Goal: Task Accomplishment & Management: Use online tool/utility

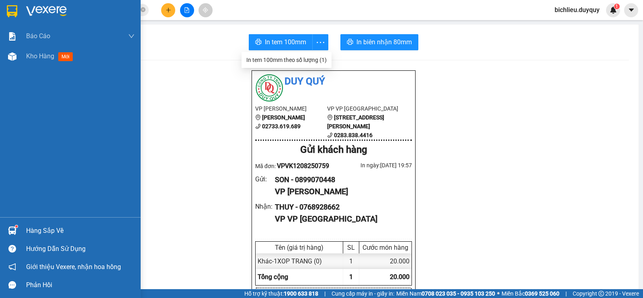
click at [13, 11] on img at bounding box center [12, 11] width 10 height 12
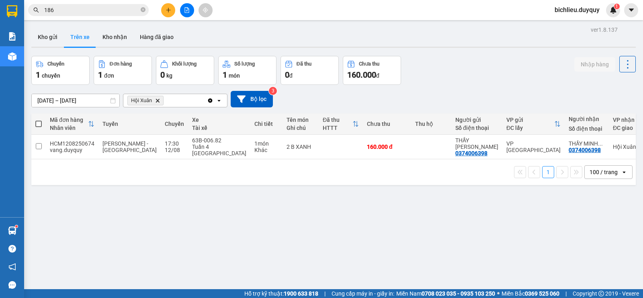
click at [155, 98] on icon "Delete" at bounding box center [157, 100] width 5 height 5
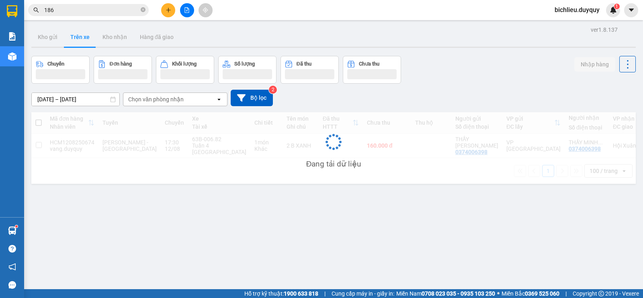
click at [187, 101] on div "Chọn văn phòng nhận" at bounding box center [169, 99] width 92 height 13
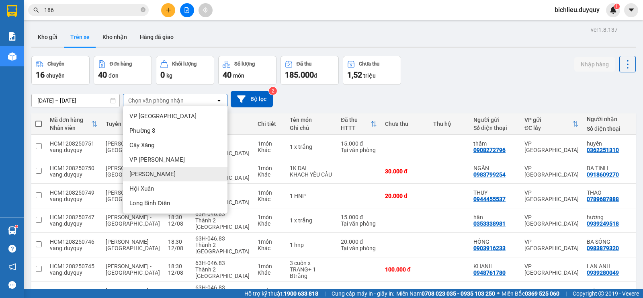
click at [159, 176] on div "[PERSON_NAME]" at bounding box center [175, 174] width 104 height 14
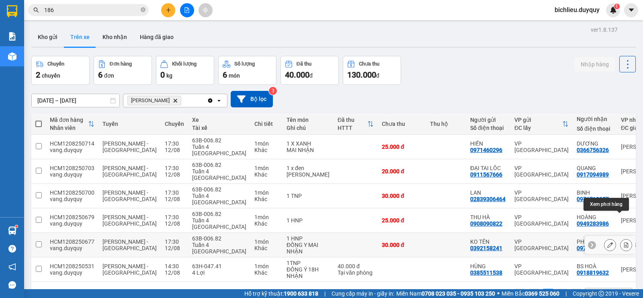
click at [624, 242] on icon at bounding box center [626, 245] width 4 height 6
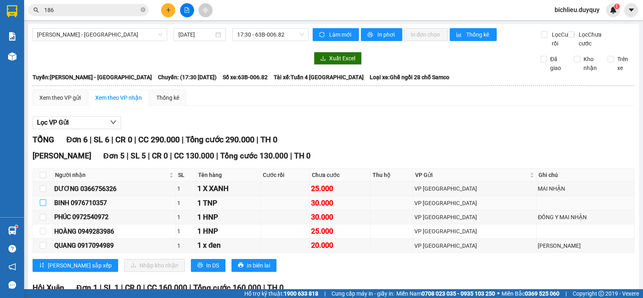
click at [40, 206] on input "checkbox" at bounding box center [43, 202] width 6 height 6
checkbox input "true"
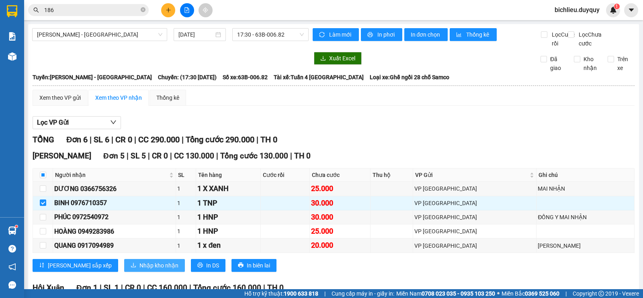
click at [139, 270] on span "Nhập kho nhận" at bounding box center [158, 265] width 39 height 9
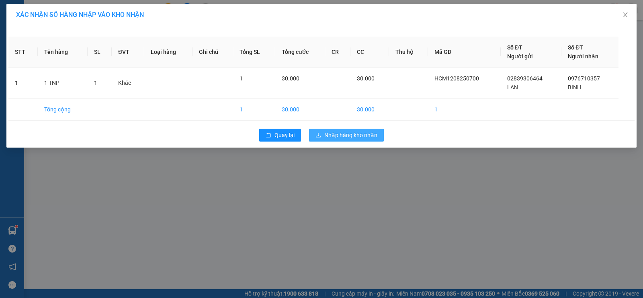
click at [355, 135] on span "Nhập hàng kho nhận" at bounding box center [350, 135] width 53 height 9
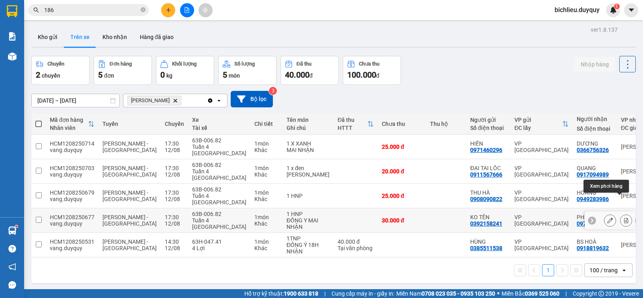
click at [624, 217] on icon at bounding box center [626, 220] width 4 height 6
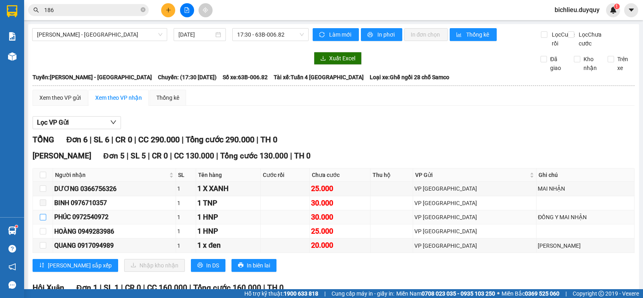
click at [40, 220] on input "checkbox" at bounding box center [43, 217] width 6 height 6
checkbox input "true"
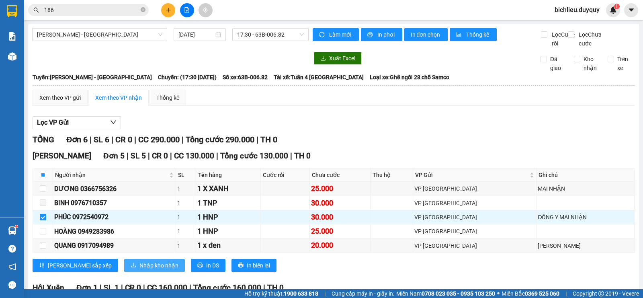
click at [139, 270] on span "Nhập kho nhận" at bounding box center [158, 265] width 39 height 9
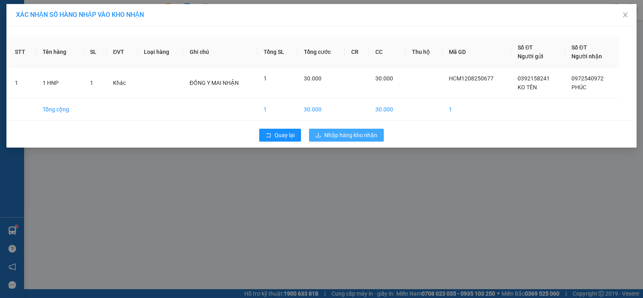
click at [372, 131] on span "Nhập hàng kho nhận" at bounding box center [350, 135] width 53 height 9
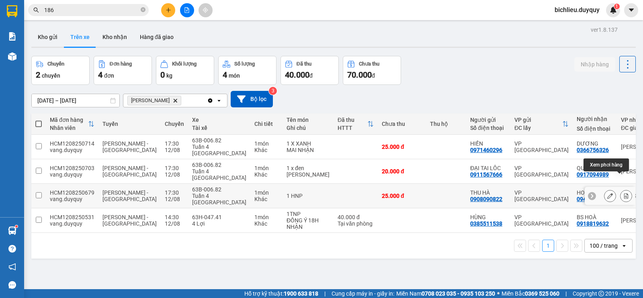
click at [624, 193] on icon at bounding box center [626, 196] width 4 height 6
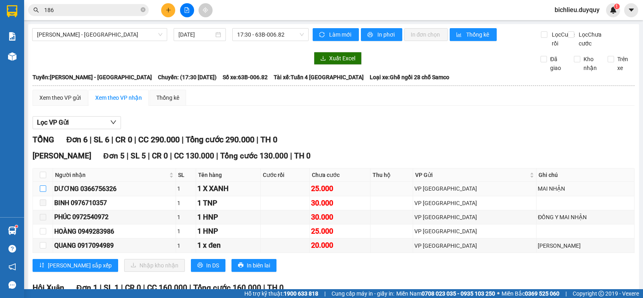
click at [43, 192] on input "checkbox" at bounding box center [43, 188] width 6 height 6
checkbox input "true"
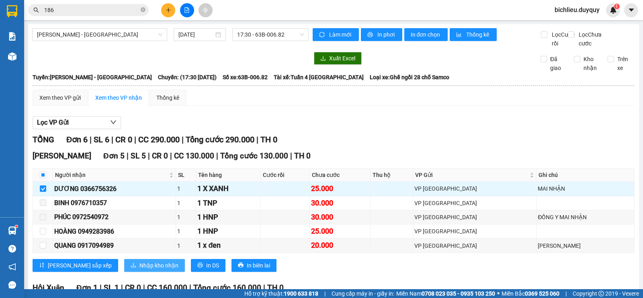
click at [139, 270] on span "Nhập kho nhận" at bounding box center [158, 265] width 39 height 9
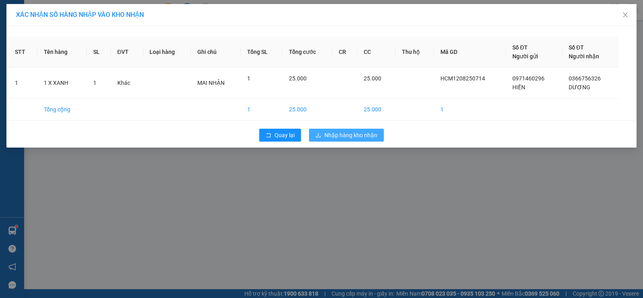
click at [346, 136] on span "Nhập hàng kho nhận" at bounding box center [350, 135] width 53 height 9
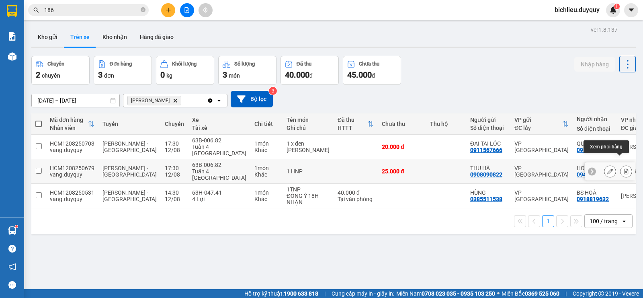
click at [620, 164] on button at bounding box center [625, 171] width 11 height 14
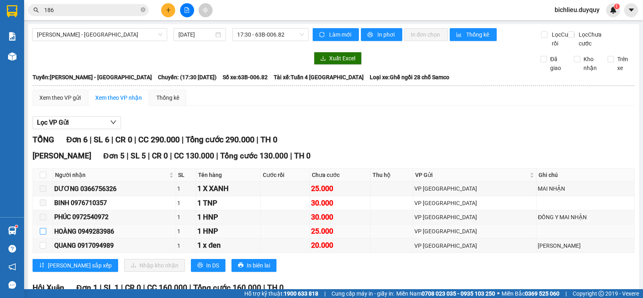
click at [43, 234] on input "checkbox" at bounding box center [43, 231] width 6 height 6
checkbox input "true"
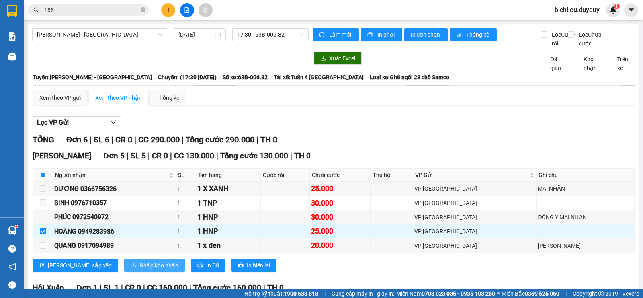
click at [134, 272] on button "Nhập kho nhận" at bounding box center [154, 265] width 61 height 13
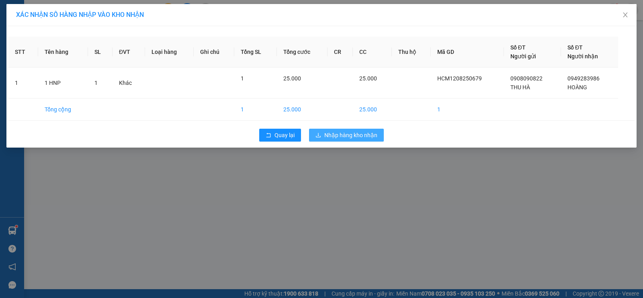
click at [357, 135] on span "Nhập hàng kho nhận" at bounding box center [350, 135] width 53 height 9
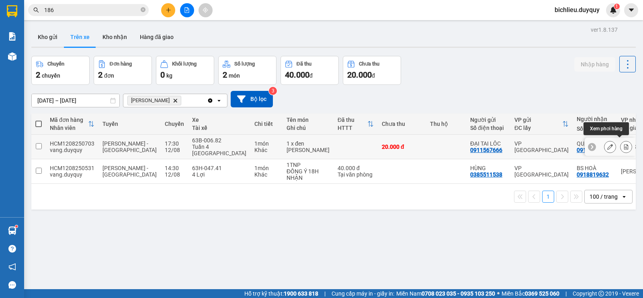
click at [624, 144] on icon at bounding box center [626, 147] width 4 height 6
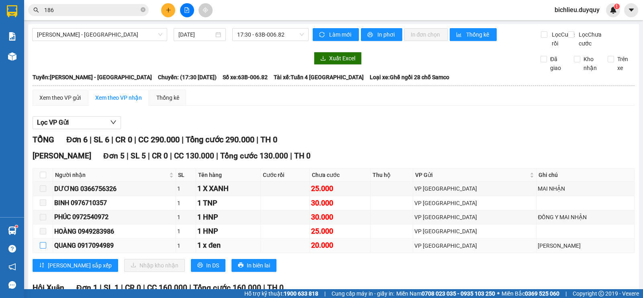
click at [43, 248] on input "checkbox" at bounding box center [43, 245] width 6 height 6
checkbox input "true"
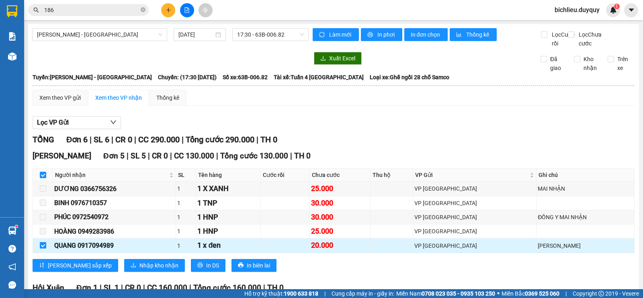
checkbox input "true"
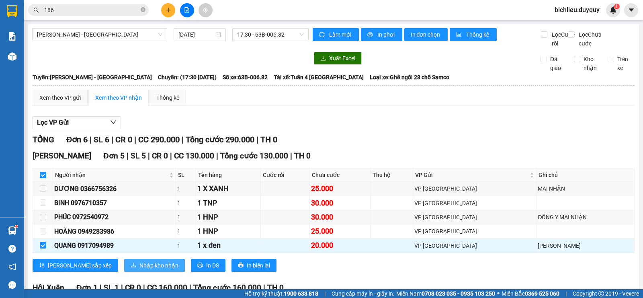
click at [139, 270] on span "Nhập kho nhận" at bounding box center [158, 265] width 39 height 9
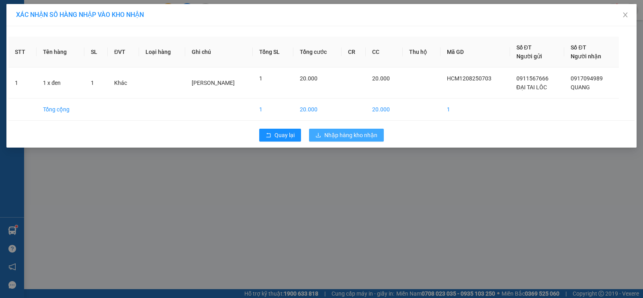
click at [337, 137] on span "Nhập hàng kho nhận" at bounding box center [350, 135] width 53 height 9
